Goal: Task Accomplishment & Management: Manage account settings

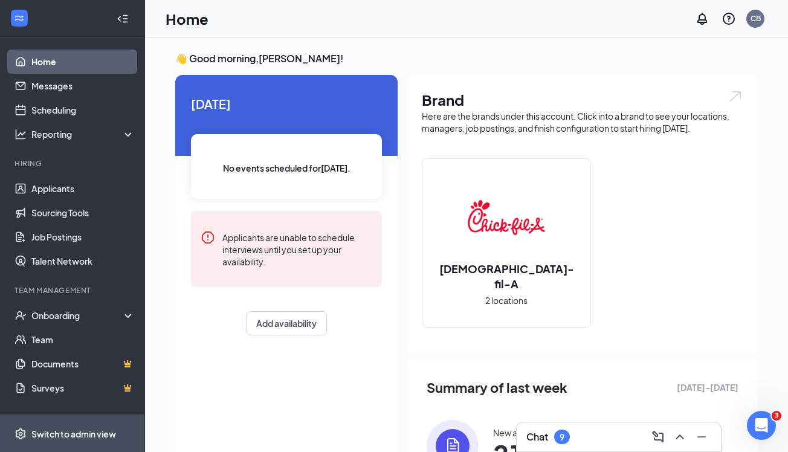
click at [57, 436] on div "Switch to admin view" at bounding box center [73, 434] width 85 height 12
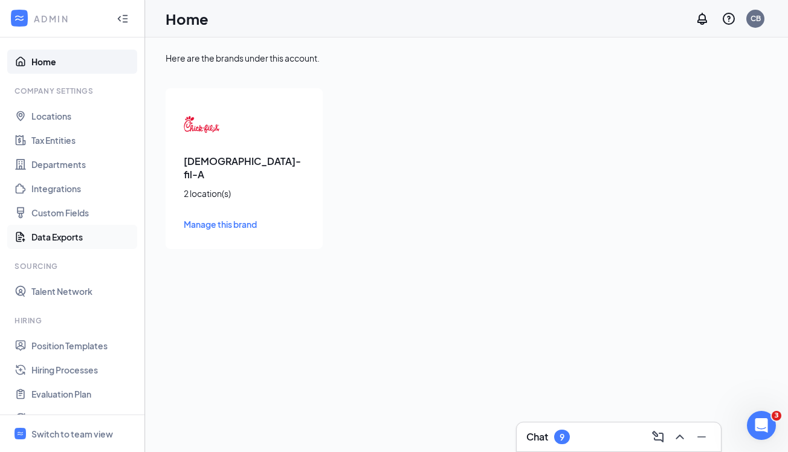
click at [90, 235] on link "Data Exports" at bounding box center [82, 237] width 103 height 24
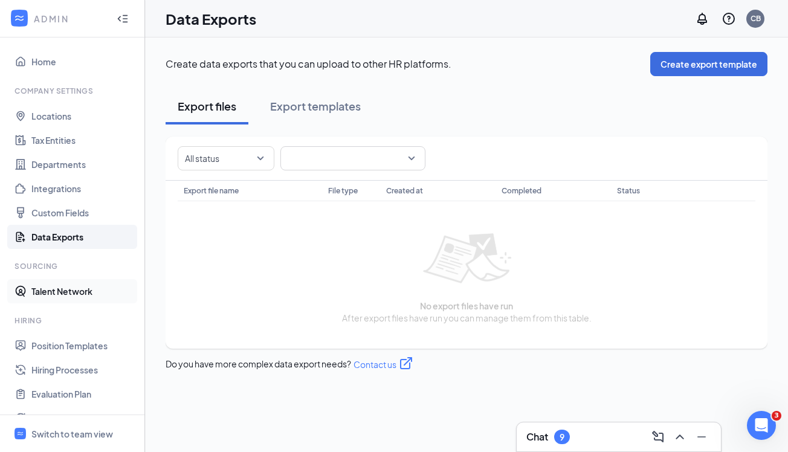
click at [74, 297] on link "Talent Network" at bounding box center [82, 291] width 103 height 24
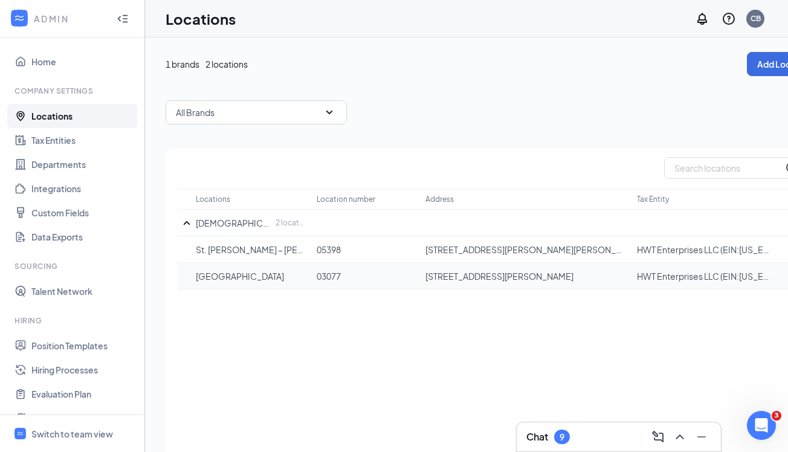
click at [231, 275] on p "Sunset Hills" at bounding box center [250, 276] width 109 height 12
click at [518, 274] on p "10706 Sunset Hills Plaza, St. Louis, MO, 63127, US" at bounding box center [524, 276] width 199 height 12
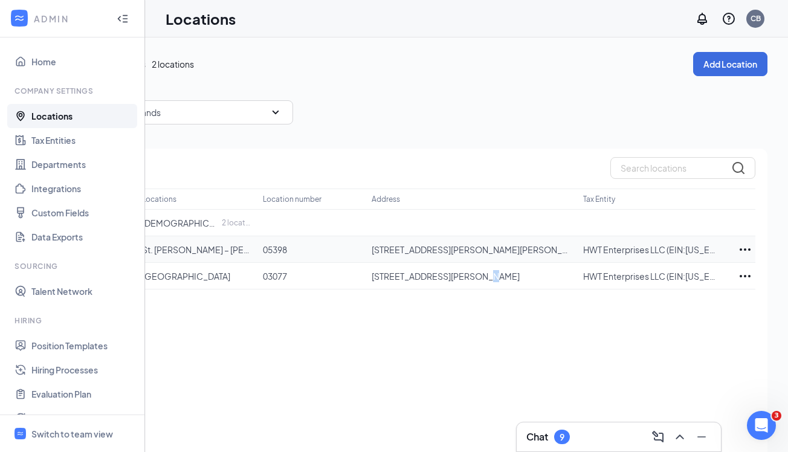
scroll to position [0, 54]
click at [740, 278] on icon "Ellipses" at bounding box center [744, 276] width 14 height 14
click at [536, 352] on div "Locations Location number Address Tax Entity Chick-fil-A 2 location(s) St. Loui…" at bounding box center [439, 317] width 655 height 337
click at [119, 22] on icon "Collapse" at bounding box center [123, 19] width 12 height 12
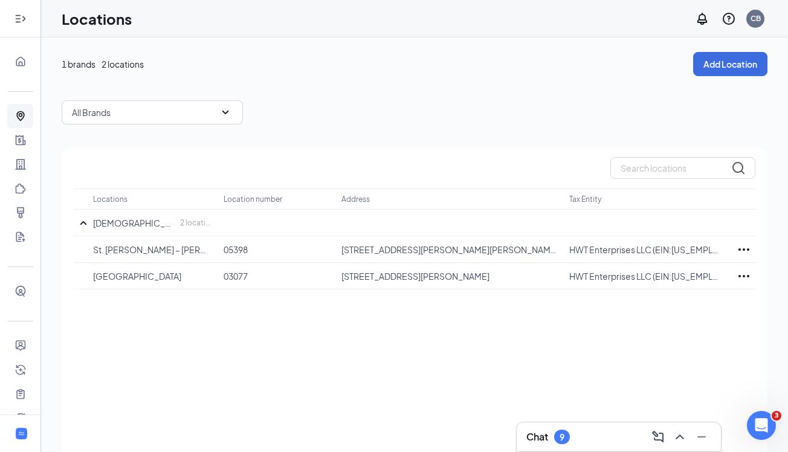
click at [19, 27] on div at bounding box center [20, 19] width 24 height 24
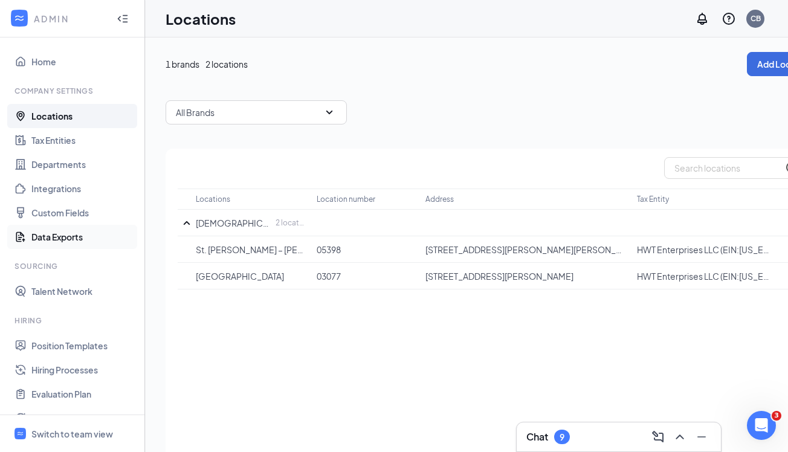
click at [81, 242] on link "Data Exports" at bounding box center [82, 237] width 103 height 24
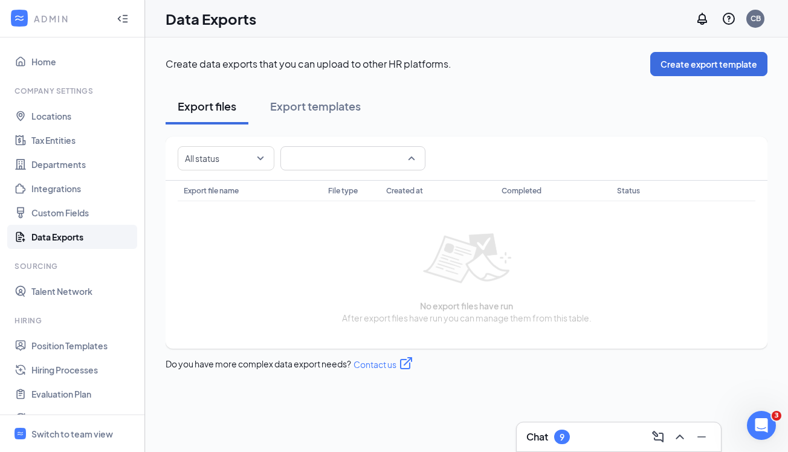
click at [338, 158] on span at bounding box center [352, 158] width 130 height 23
click at [328, 201] on div "All template" at bounding box center [352, 192] width 145 height 28
click at [79, 306] on ul "Home Company Settings Locations Tax Entities Departments Integrations Custom Fi…" at bounding box center [72, 302] width 144 height 530
click at [75, 284] on link "Talent Network" at bounding box center [82, 291] width 103 height 24
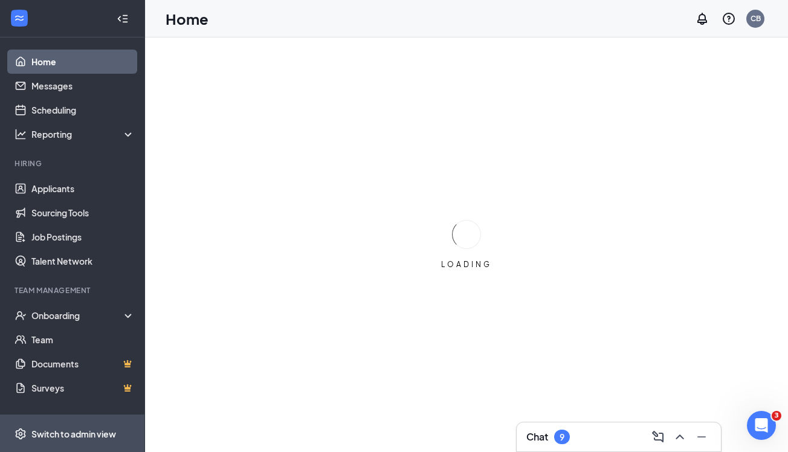
click at [71, 431] on div "Switch to admin view" at bounding box center [73, 434] width 85 height 12
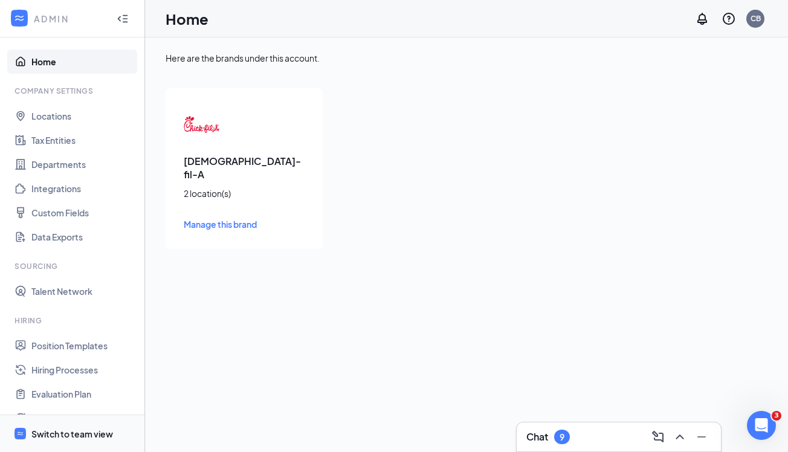
click at [81, 432] on div "Switch to team view" at bounding box center [72, 434] width 82 height 12
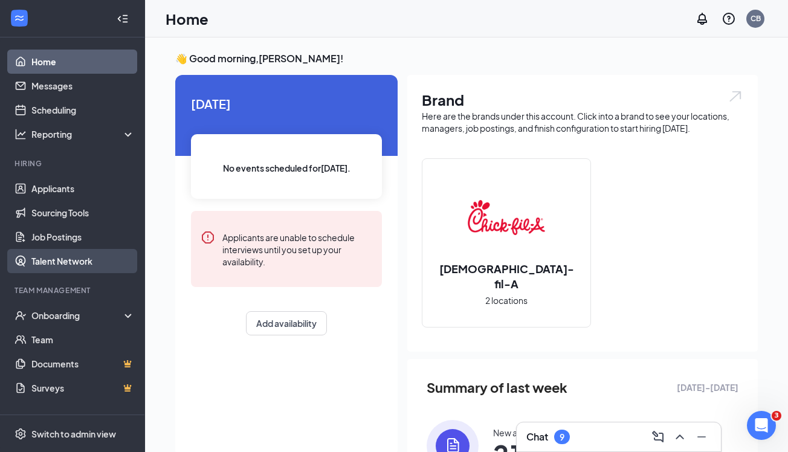
click at [65, 263] on link "Talent Network" at bounding box center [82, 261] width 103 height 24
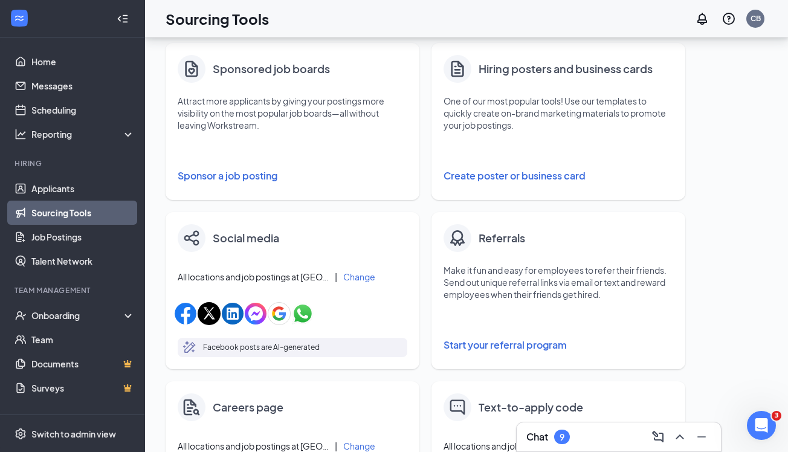
scroll to position [211, 0]
click at [512, 167] on button "Create poster or business card" at bounding box center [557, 174] width 229 height 24
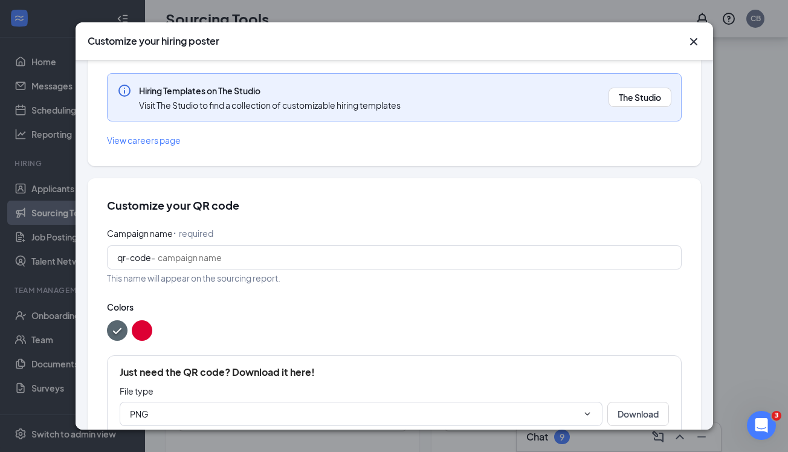
scroll to position [273, 0]
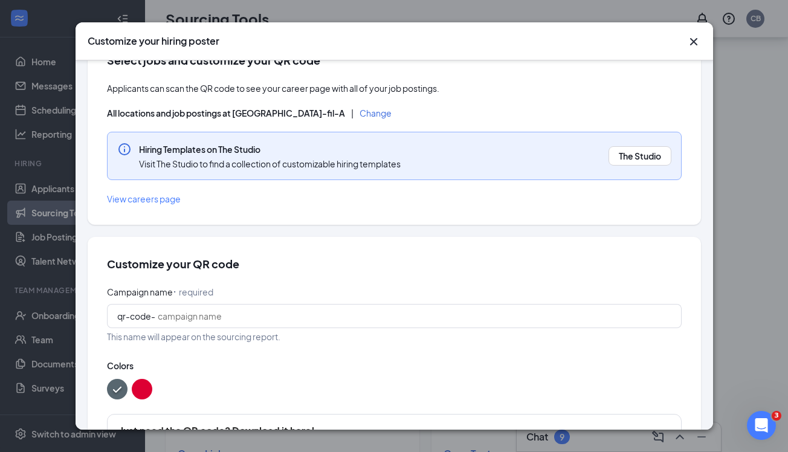
click at [697, 41] on icon "Cross" at bounding box center [693, 41] width 14 height 14
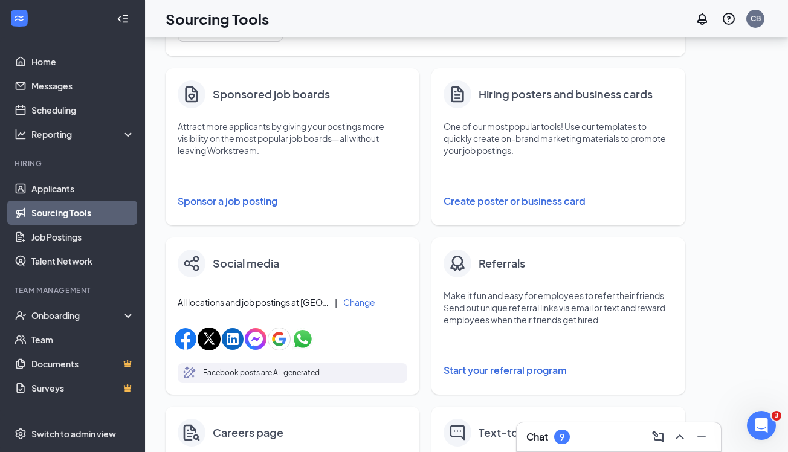
scroll to position [185, 0]
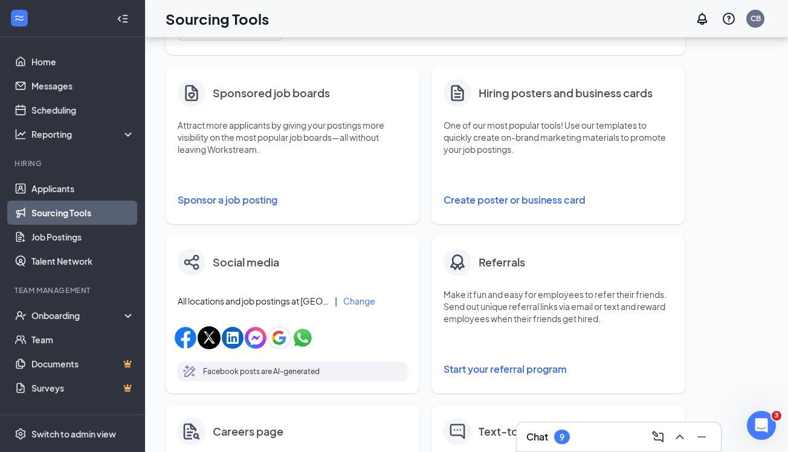
click at [377, 290] on div "Social media All locations and job postings at Chick-fil-A | Change Facebook po…" at bounding box center [292, 314] width 254 height 157
click at [91, 144] on div "Reporting" at bounding box center [72, 134] width 145 height 24
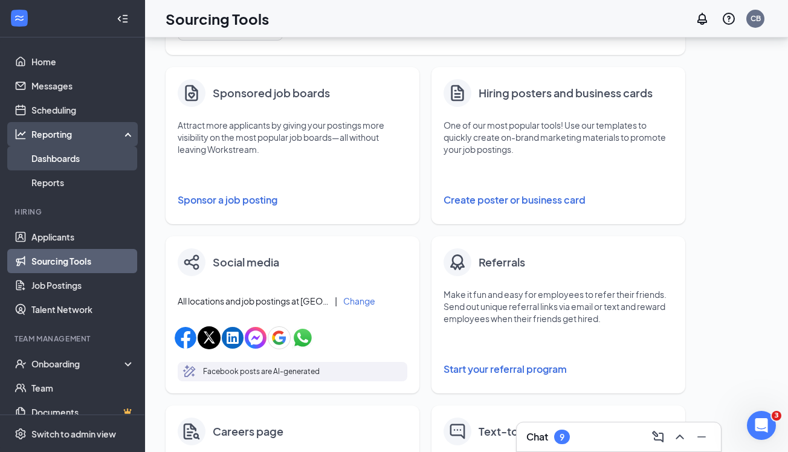
click at [97, 162] on link "Dashboards" at bounding box center [82, 158] width 103 height 24
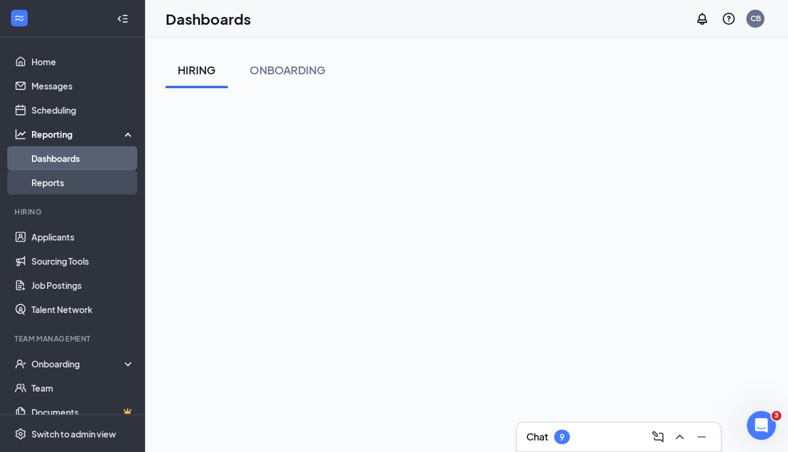
click at [85, 182] on link "Reports" at bounding box center [82, 182] width 103 height 24
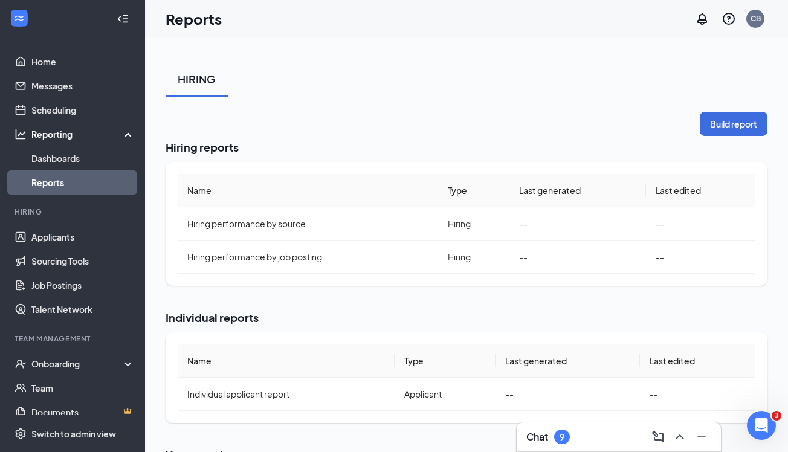
scroll to position [25, 0]
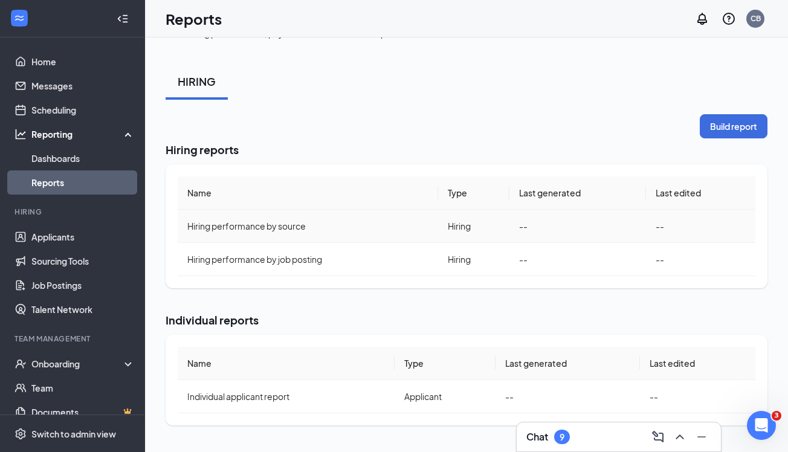
click at [238, 224] on span "Hiring performance by source" at bounding box center [246, 225] width 118 height 11
click at [290, 223] on span "Hiring performance by source" at bounding box center [246, 225] width 118 height 11
click at [728, 123] on button "Build report" at bounding box center [733, 126] width 68 height 24
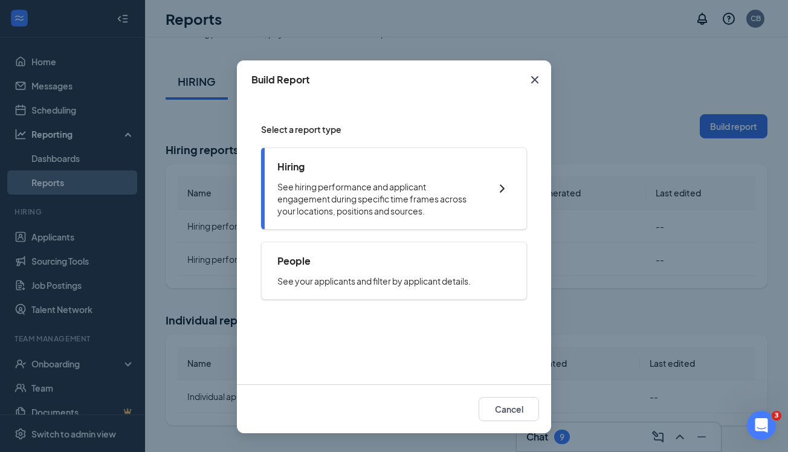
click at [393, 192] on p "See hiring performance and applicant engagement during specific time frames acr…" at bounding box center [377, 199] width 201 height 36
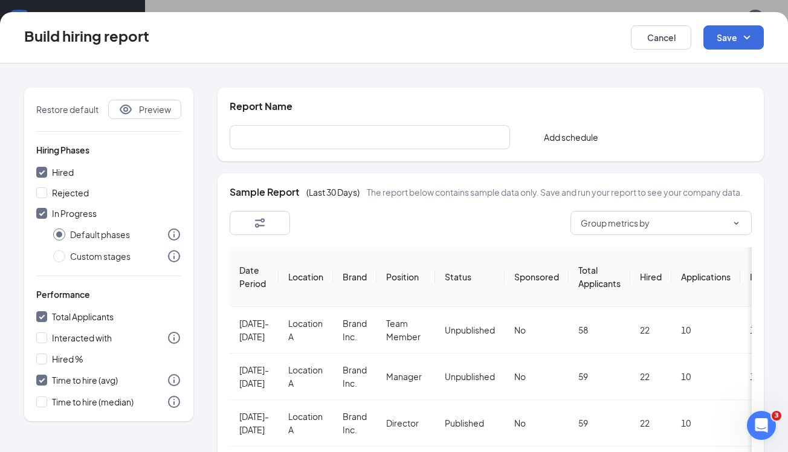
scroll to position [0, 0]
click at [634, 220] on span "Group metrics by" at bounding box center [614, 223] width 69 height 12
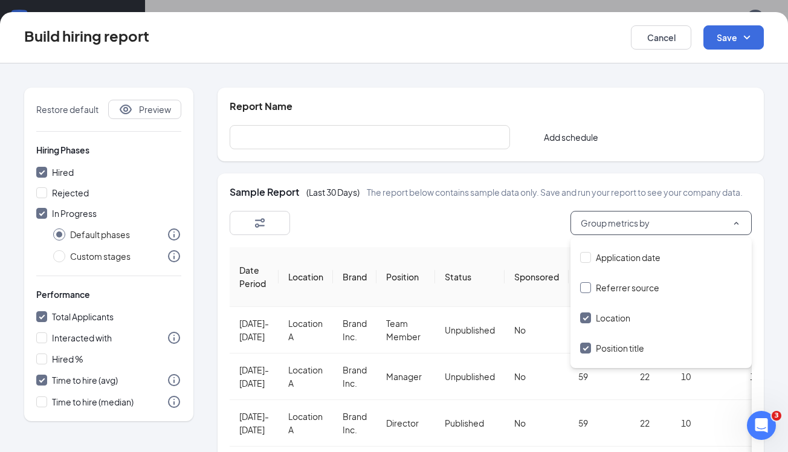
click at [618, 290] on span "Referrer source" at bounding box center [626, 287] width 63 height 11
click at [591, 290] on input "Referrer source" at bounding box center [585, 287] width 11 height 11
checkbox input "true"
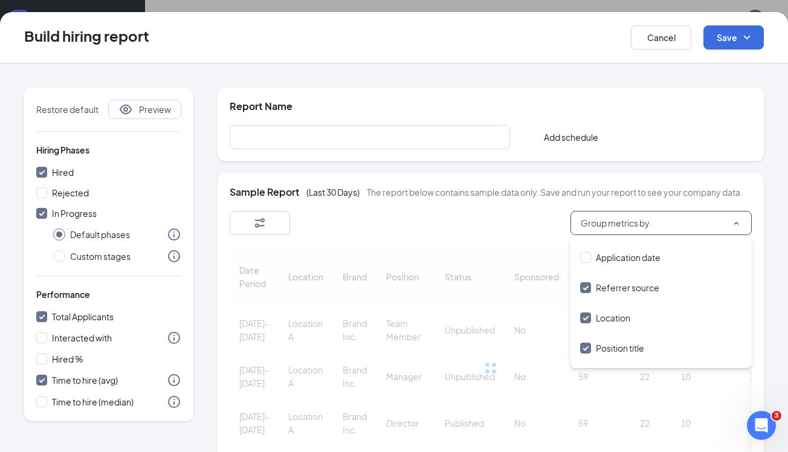
click at [608, 319] on span "Location" at bounding box center [612, 317] width 34 height 11
click at [591, 319] on input "Location" at bounding box center [585, 317] width 11 height 11
checkbox input "false"
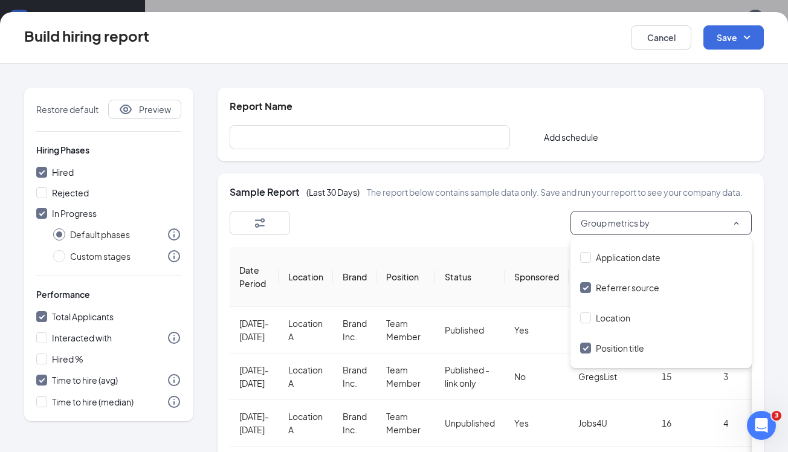
click at [606, 347] on span "Position title" at bounding box center [619, 347] width 48 height 11
click at [591, 347] on input "Position title" at bounding box center [585, 347] width 11 height 11
checkbox input "false"
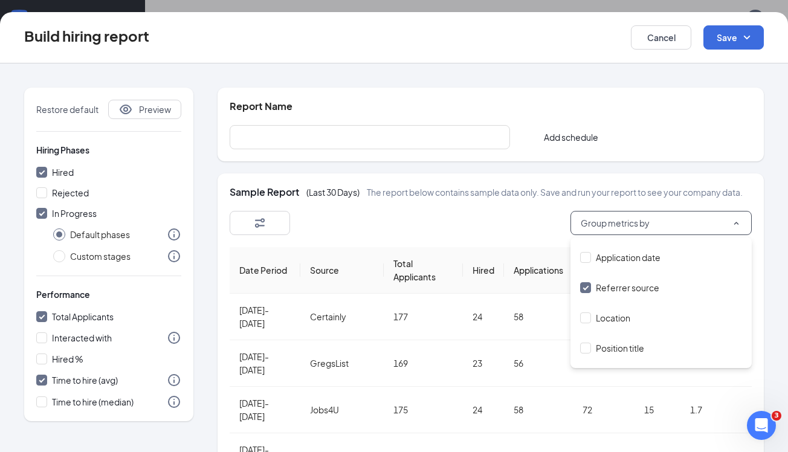
click at [526, 230] on div "Group metrics by" at bounding box center [490, 223] width 522 height 24
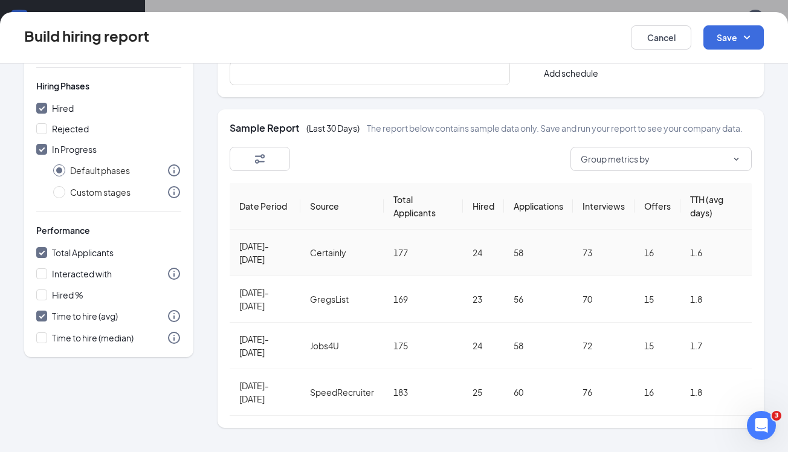
scroll to position [31, 0]
click at [678, 51] on div "Build hiring report Cancel Save" at bounding box center [394, 37] width 788 height 51
click at [673, 39] on button "Cancel" at bounding box center [660, 37] width 60 height 24
checkbox input "false"
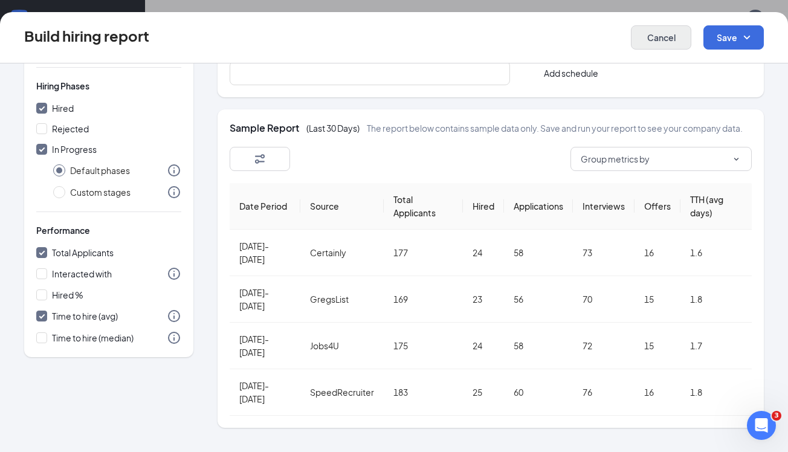
radio input "false"
checkbox input "false"
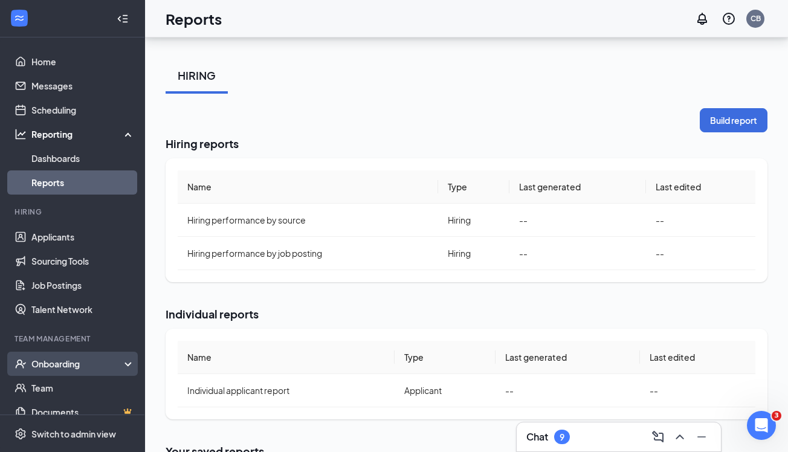
click at [102, 363] on div "Onboarding" at bounding box center [77, 364] width 93 height 12
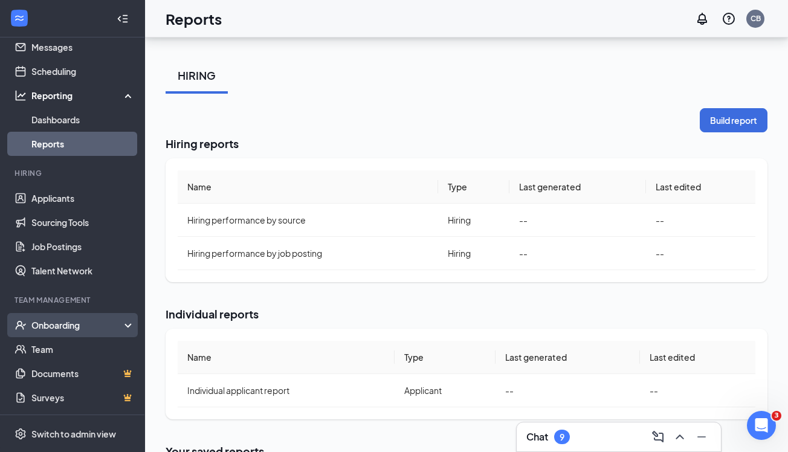
scroll to position [39, 0]
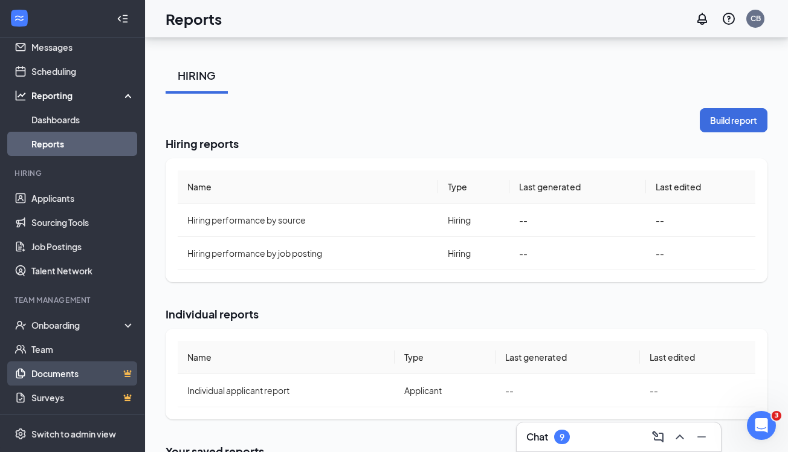
click at [71, 379] on link "Documents" at bounding box center [82, 373] width 103 height 24
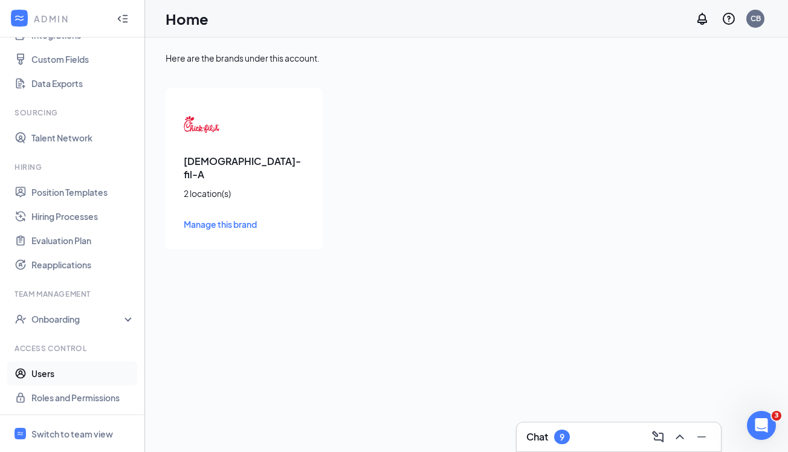
scroll to position [153, 0]
click at [88, 313] on div "Onboarding" at bounding box center [77, 319] width 93 height 12
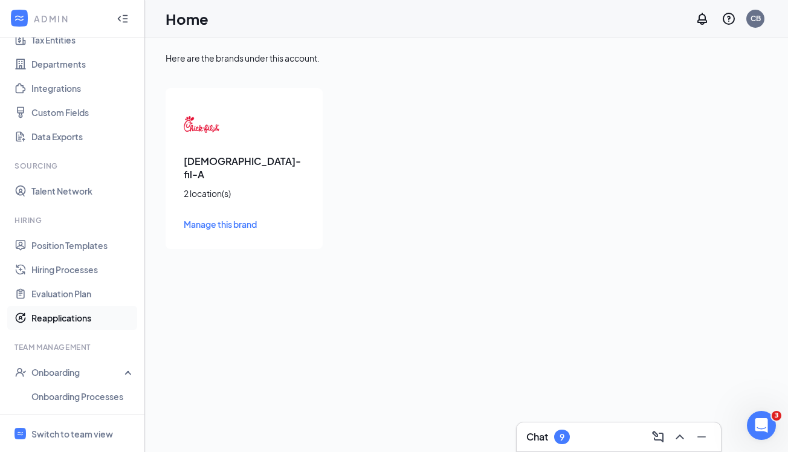
scroll to position [145, 0]
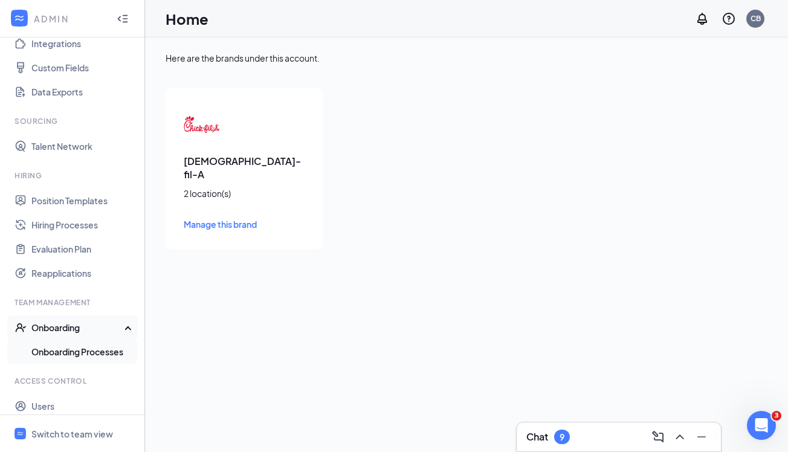
click at [81, 354] on link "Onboarding Processes" at bounding box center [82, 351] width 103 height 24
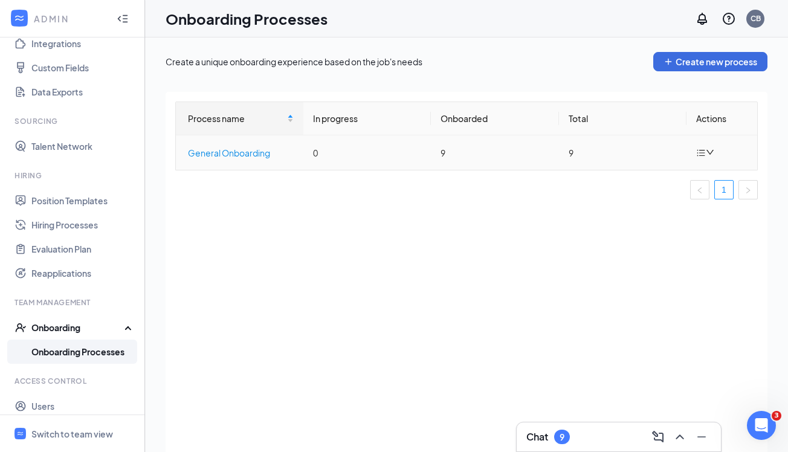
click at [213, 155] on div "General Onboarding" at bounding box center [241, 152] width 106 height 13
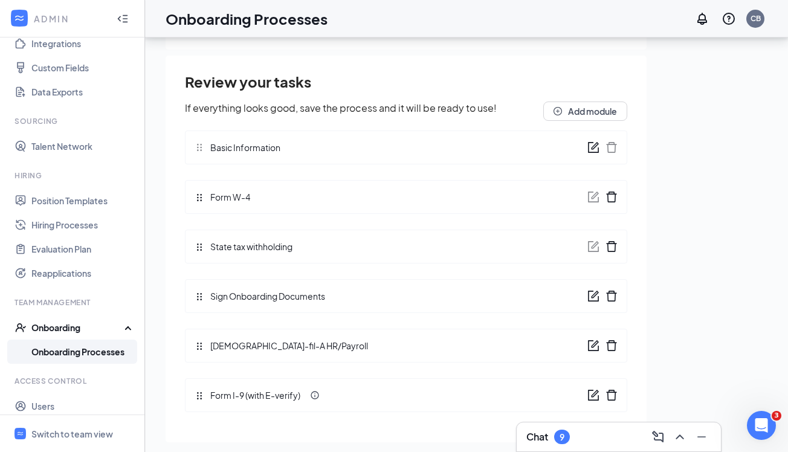
scroll to position [14, 0]
click at [590, 294] on icon "form" at bounding box center [593, 296] width 12 height 12
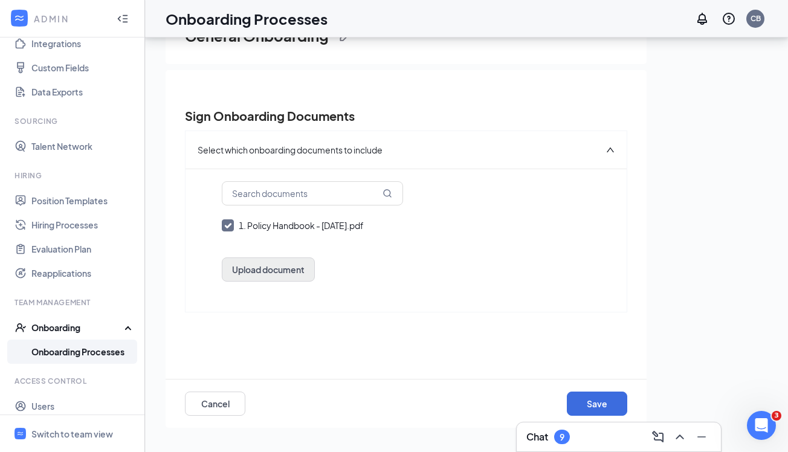
click at [265, 257] on button "Upload document" at bounding box center [268, 269] width 93 height 24
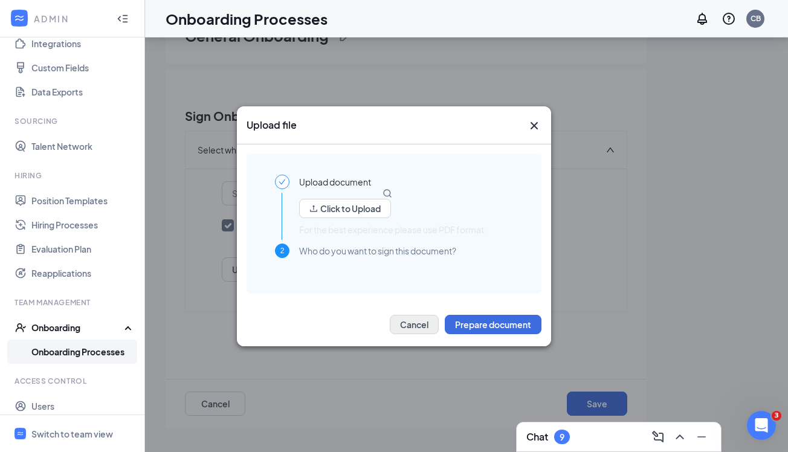
click at [412, 318] on button "Cancel" at bounding box center [414, 324] width 49 height 19
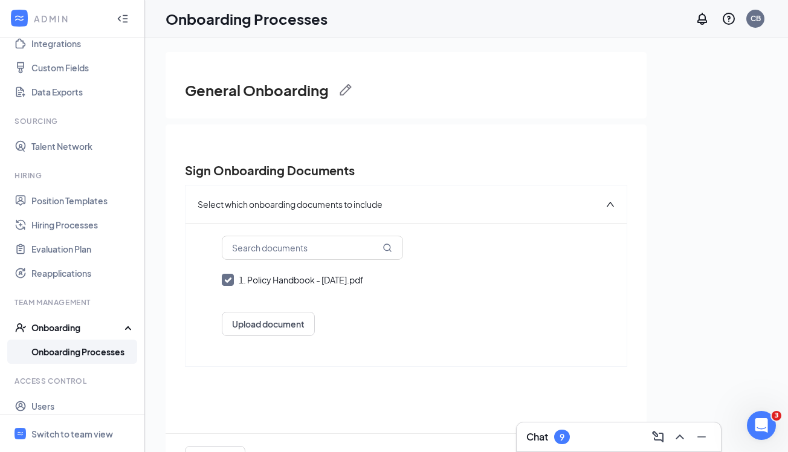
click at [93, 353] on link "Onboarding Processes" at bounding box center [82, 351] width 103 height 24
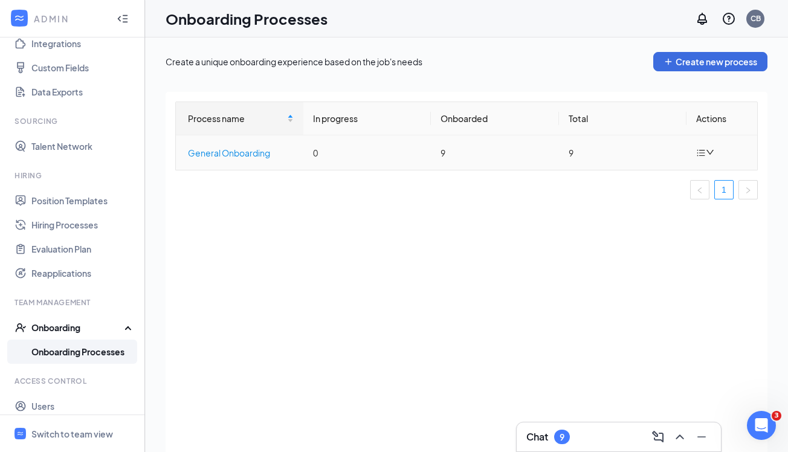
click at [269, 155] on div "General Onboarding" at bounding box center [241, 152] width 106 height 13
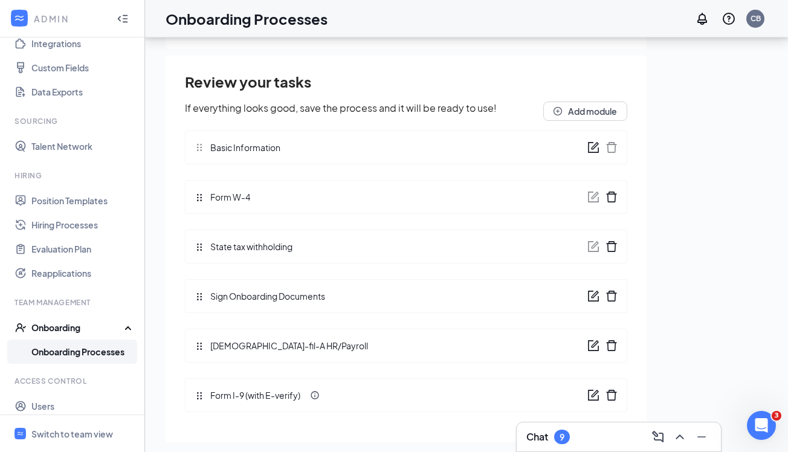
scroll to position [14, 0]
click at [591, 298] on icon "form" at bounding box center [594, 293] width 7 height 7
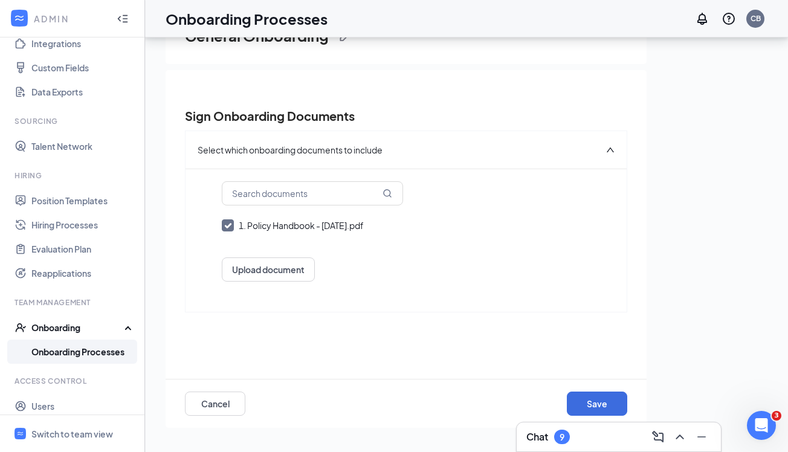
scroll to position [0, 0]
click at [298, 226] on div "1. Policy Handbook - [DATE].pdf" at bounding box center [301, 225] width 125 height 12
click at [298, 226] on input "1. Policy Handbook - [DATE].pdf" at bounding box center [406, 225] width 368 height 12
click at [298, 226] on div "Policy Handbook - [DATE].pdf" at bounding box center [297, 225] width 117 height 12
click at [298, 226] on input "Policy Handbook - [DATE].pdf" at bounding box center [406, 225] width 368 height 12
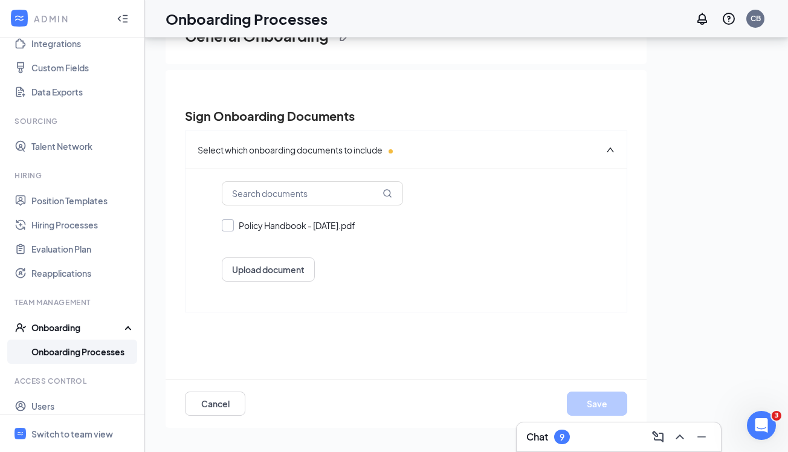
checkbox input "true"
click at [222, 399] on button "Cancel" at bounding box center [215, 403] width 60 height 24
